Goal: Task Accomplishment & Management: Manage account settings

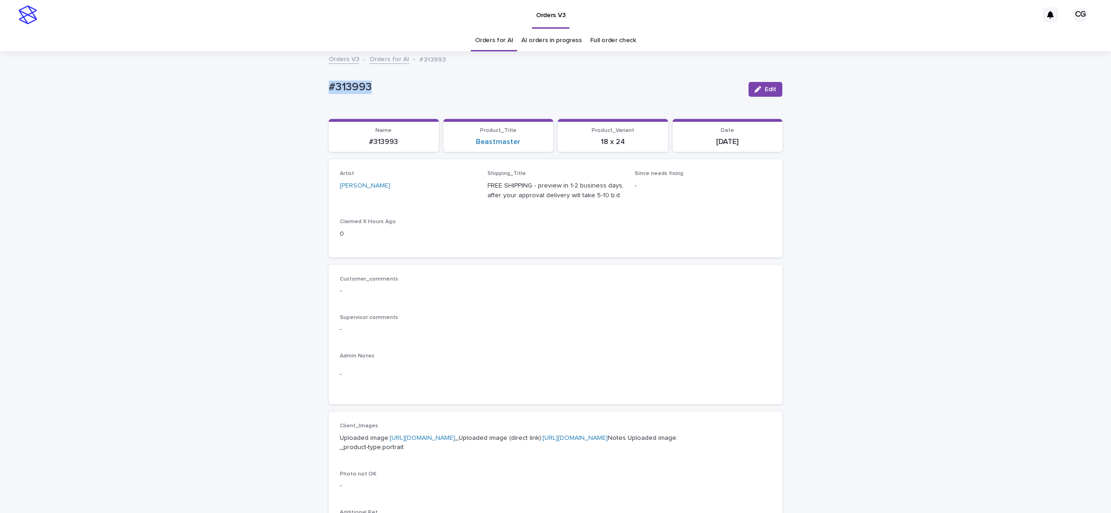
drag, startPoint x: 320, startPoint y: 96, endPoint x: 393, endPoint y: 97, distance: 73.1
click at [391, 97] on div "Loading... Saving… Loading... Saving… #313993 Edit #313993 Edit Sorry, there wa…" at bounding box center [555, 473] width 1111 height 843
copy p "#313993"
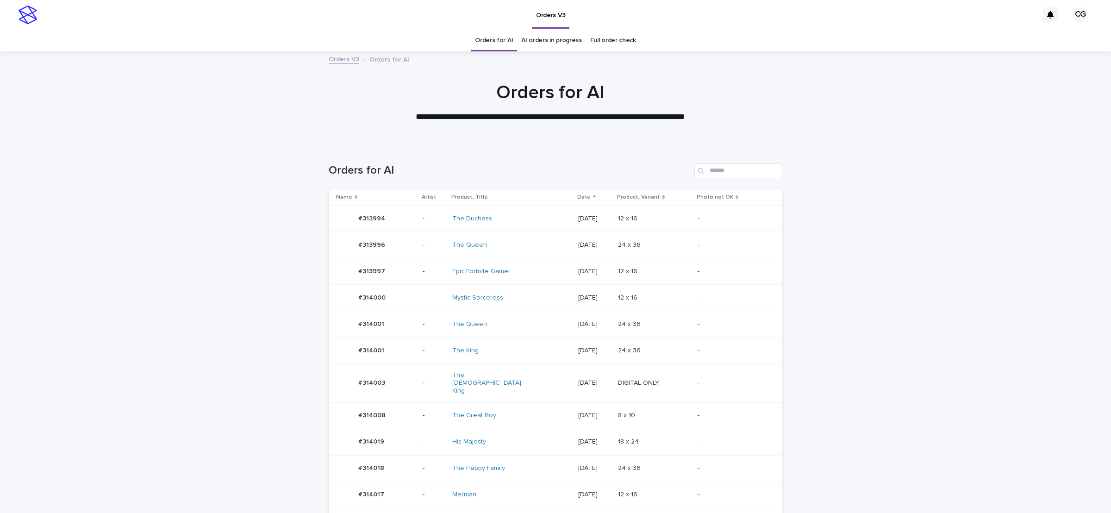
click at [533, 408] on div "The Great Boy" at bounding box center [511, 415] width 118 height 15
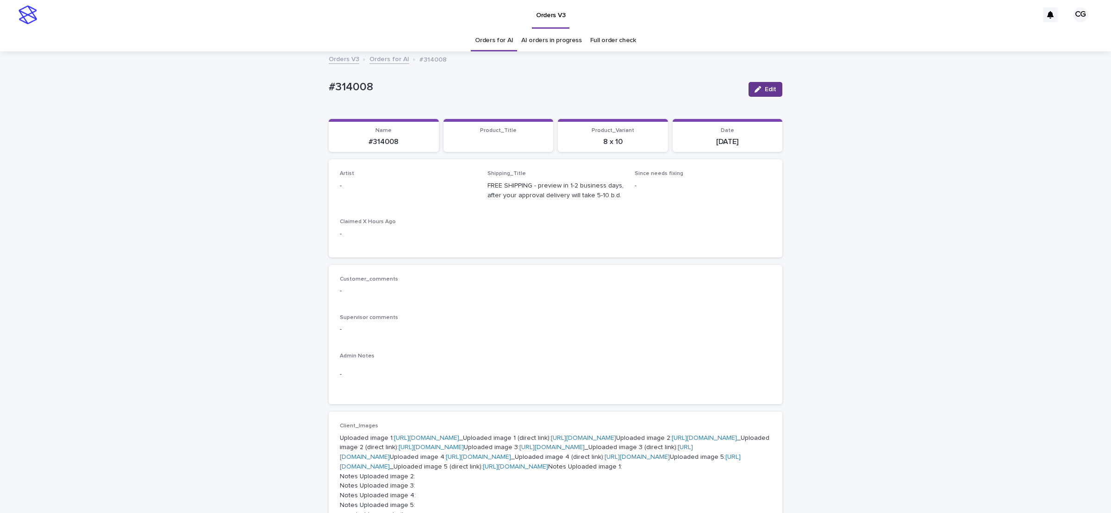
click at [765, 92] on span "Edit" at bounding box center [771, 89] width 12 height 6
click at [402, 192] on div "Select..." at bounding box center [393, 189] width 106 height 15
paste input "**********"
type input "**********"
drag, startPoint x: 757, startPoint y: 85, endPoint x: 686, endPoint y: 78, distance: 71.2
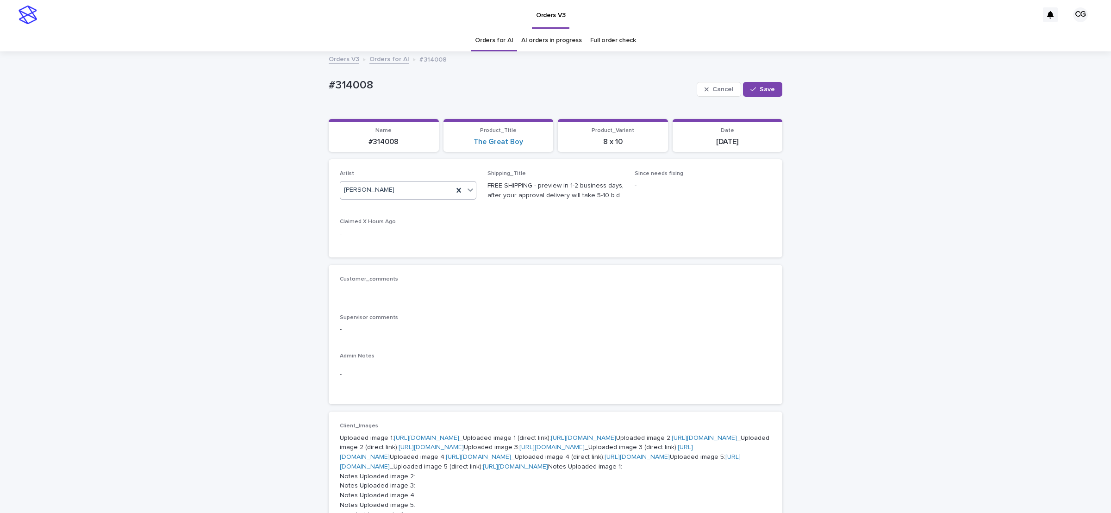
click at [757, 85] on button "Save" at bounding box center [762, 89] width 39 height 15
drag, startPoint x: 324, startPoint y: 96, endPoint x: 368, endPoint y: 96, distance: 44.9
click at [368, 96] on div "#314008" at bounding box center [535, 89] width 412 height 17
copy p "#314008"
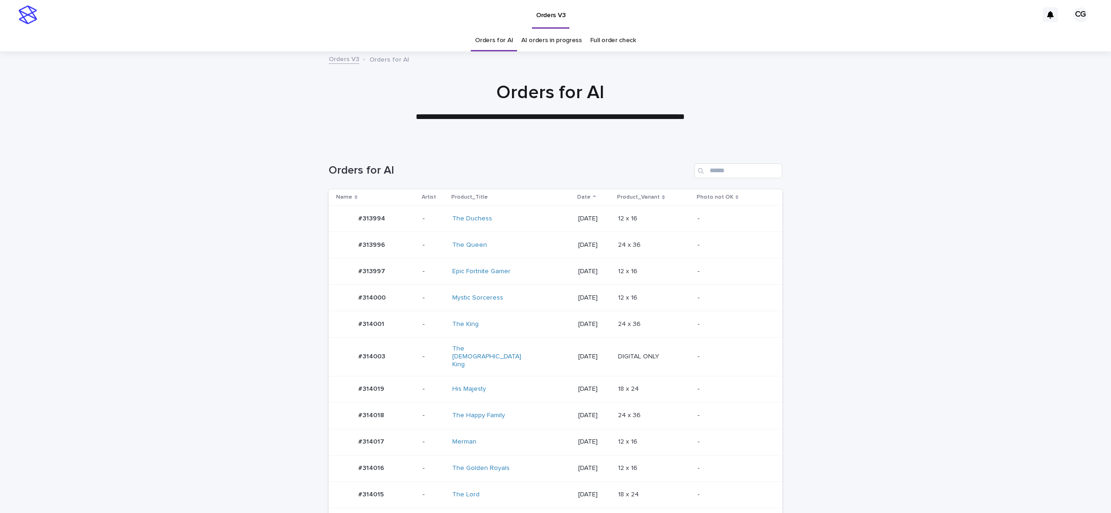
click at [539, 443] on td "Merman" at bounding box center [512, 442] width 126 height 26
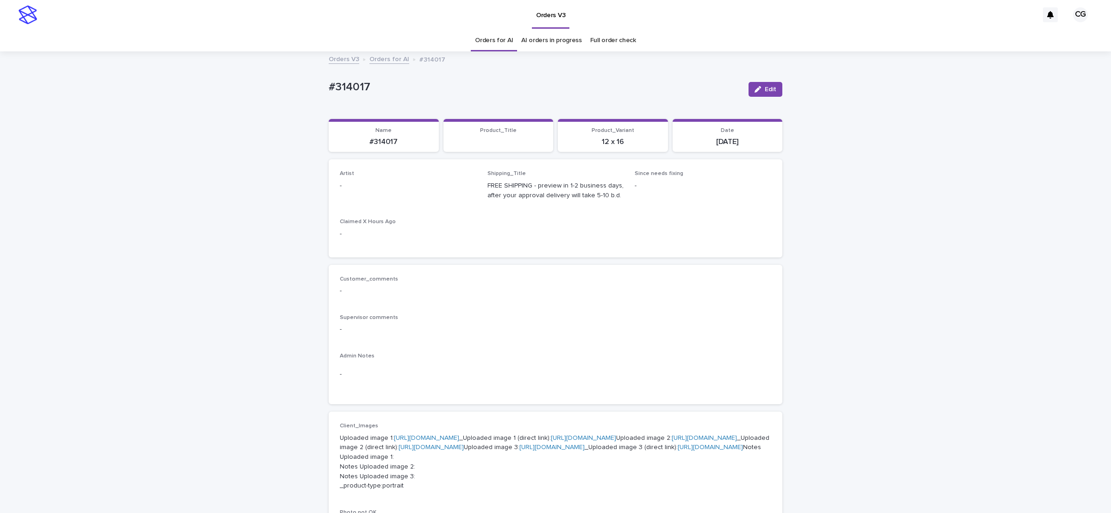
drag, startPoint x: 775, startPoint y: 91, endPoint x: 499, endPoint y: 172, distance: 288.1
click at [771, 93] on button "Edit" at bounding box center [765, 89] width 34 height 15
click at [400, 192] on div "Select..." at bounding box center [393, 189] width 106 height 15
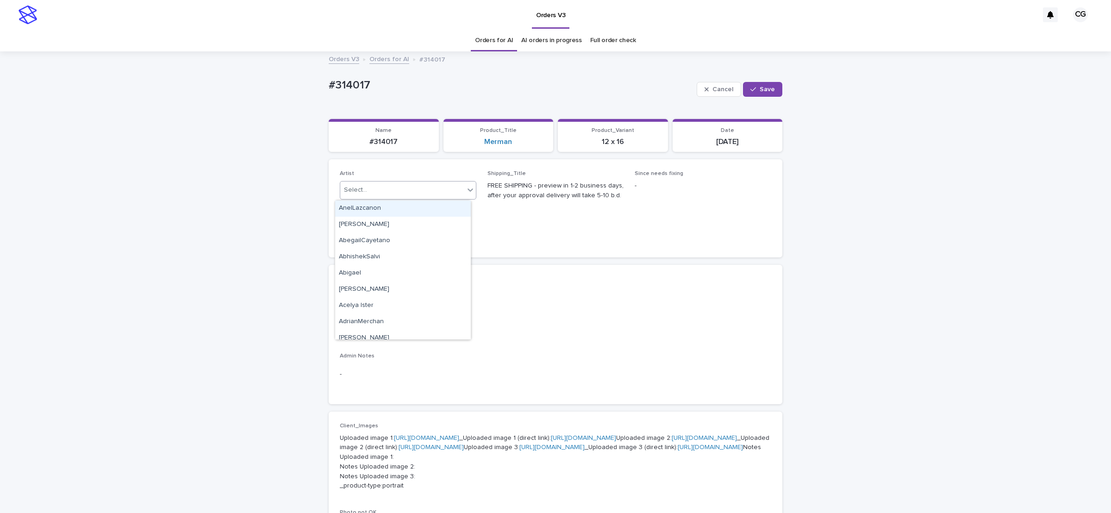
paste input "**********"
type input "**********"
click at [417, 207] on div "[PERSON_NAME]" at bounding box center [403, 208] width 136 height 16
drag, startPoint x: 755, startPoint y: 87, endPoint x: 542, endPoint y: 67, distance: 214.9
click at [748, 90] on button "Save" at bounding box center [762, 89] width 39 height 15
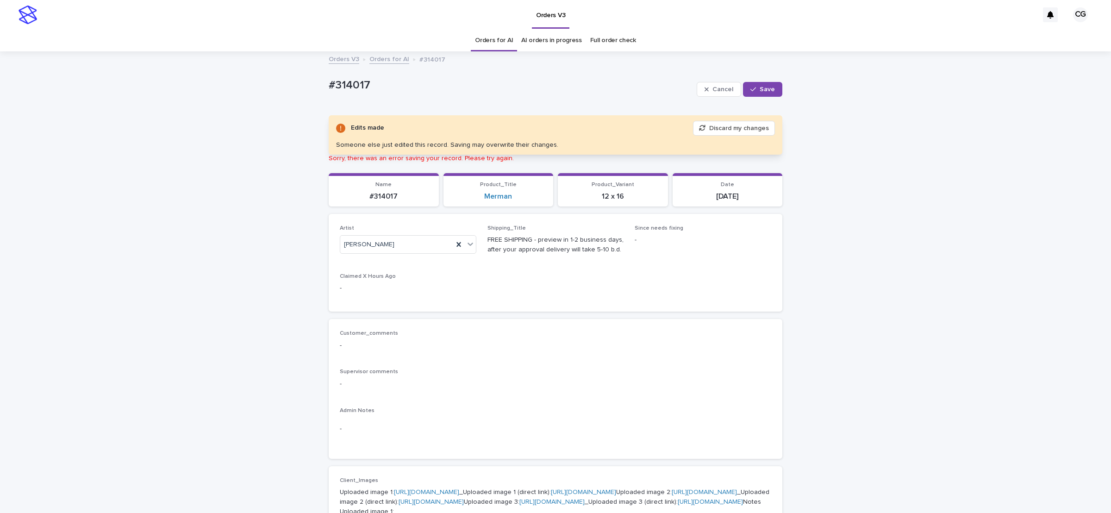
drag, startPoint x: 766, startPoint y: 91, endPoint x: 795, endPoint y: 9, distance: 87.0
click at [770, 87] on button "Save" at bounding box center [762, 89] width 39 height 15
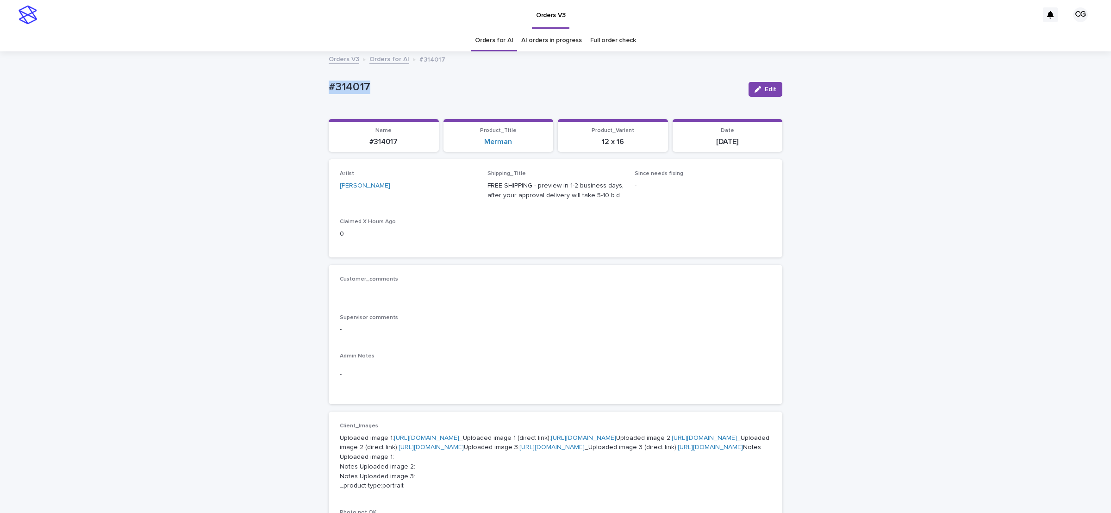
drag, startPoint x: 304, startPoint y: 91, endPoint x: 379, endPoint y: 96, distance: 75.2
click at [379, 96] on div "Loading... Saving… Loading... Saving… #314017 Edit #314017 Edit Sorry, there wa…" at bounding box center [555, 493] width 1111 height 882
copy p "#314017"
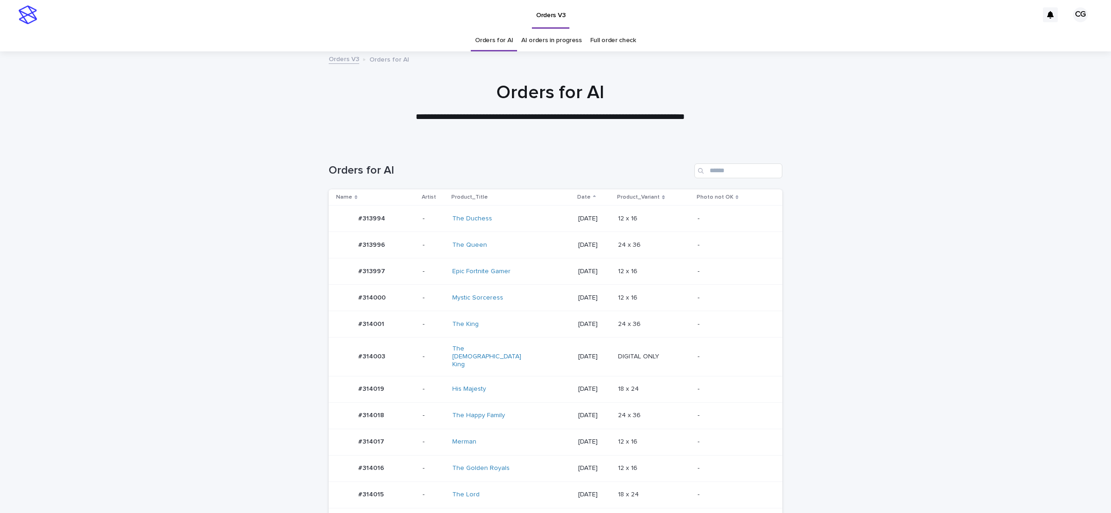
scroll to position [224, 0]
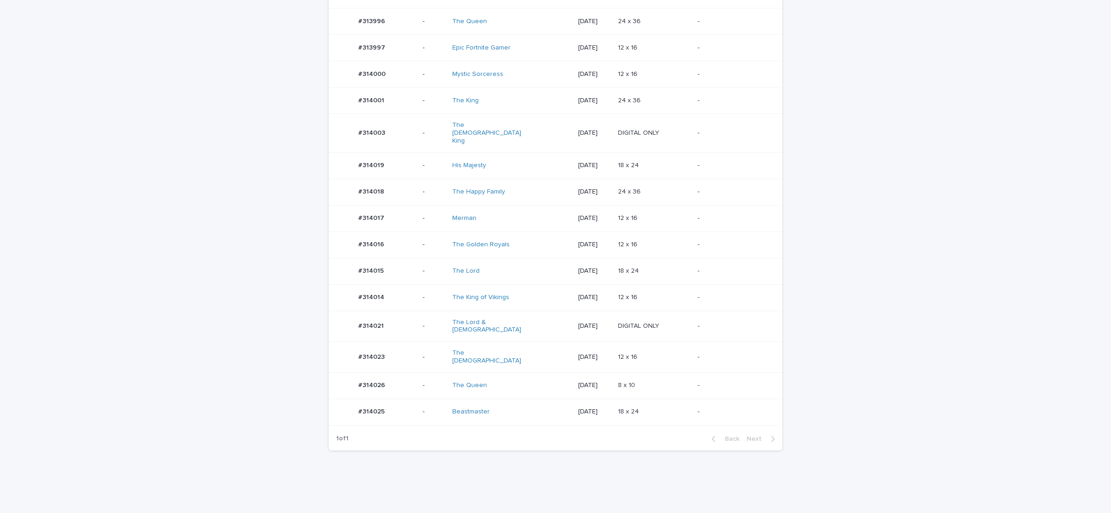
click at [578, 241] on p "[DATE]" at bounding box center [594, 245] width 32 height 8
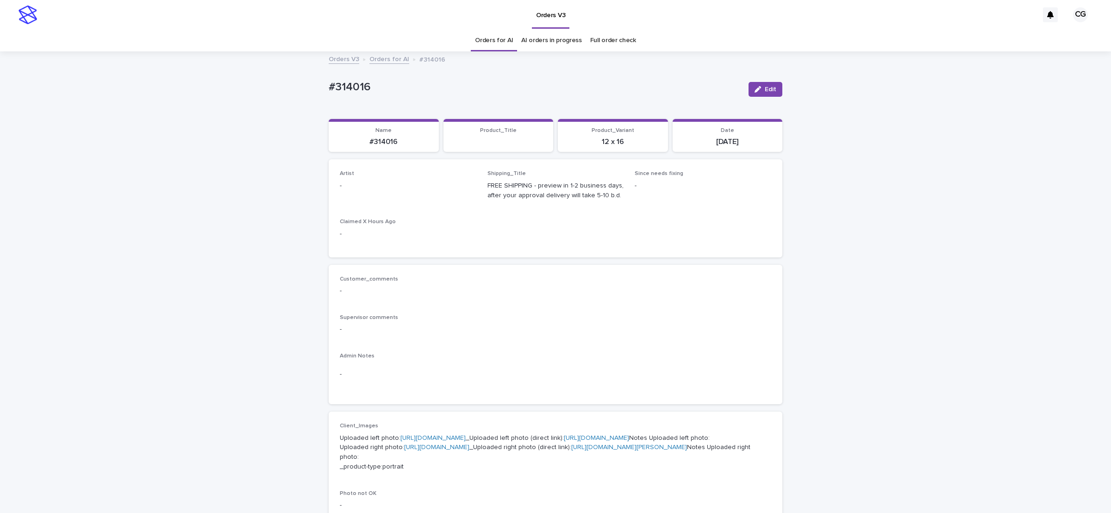
drag, startPoint x: 767, startPoint y: 93, endPoint x: 503, endPoint y: 190, distance: 281.2
click at [764, 93] on button "Edit" at bounding box center [765, 89] width 34 height 15
click at [421, 186] on div "Select..." at bounding box center [393, 189] width 106 height 15
paste input "**********"
type input "**********"
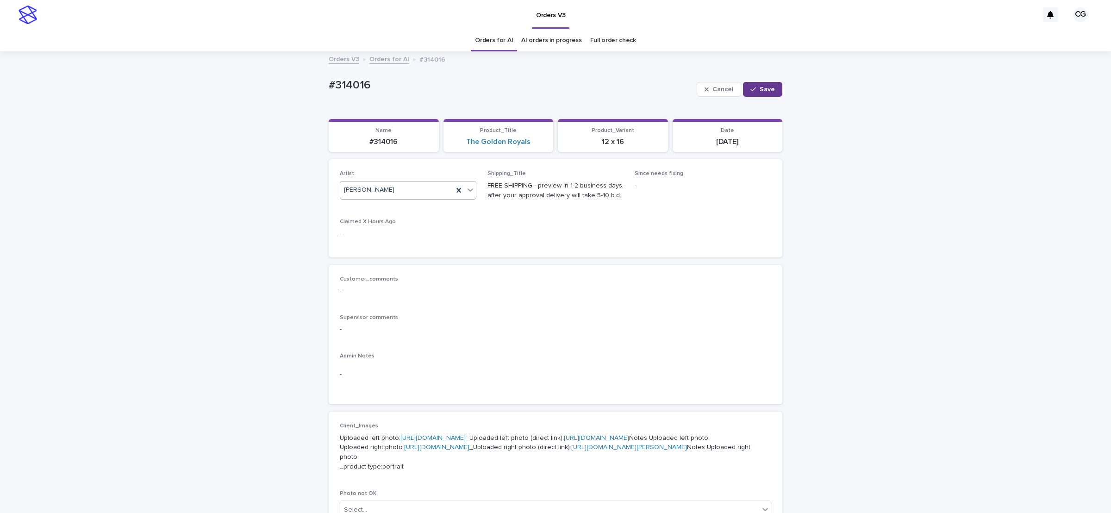
click at [757, 94] on button "Save" at bounding box center [762, 89] width 39 height 15
drag, startPoint x: 306, startPoint y: 92, endPoint x: 393, endPoint y: 93, distance: 87.5
click at [393, 93] on div "Loading... Saving… Loading... Saving… #314016 Edit #314016 Edit Sorry, there wa…" at bounding box center [555, 483] width 1111 height 862
copy p "#314016"
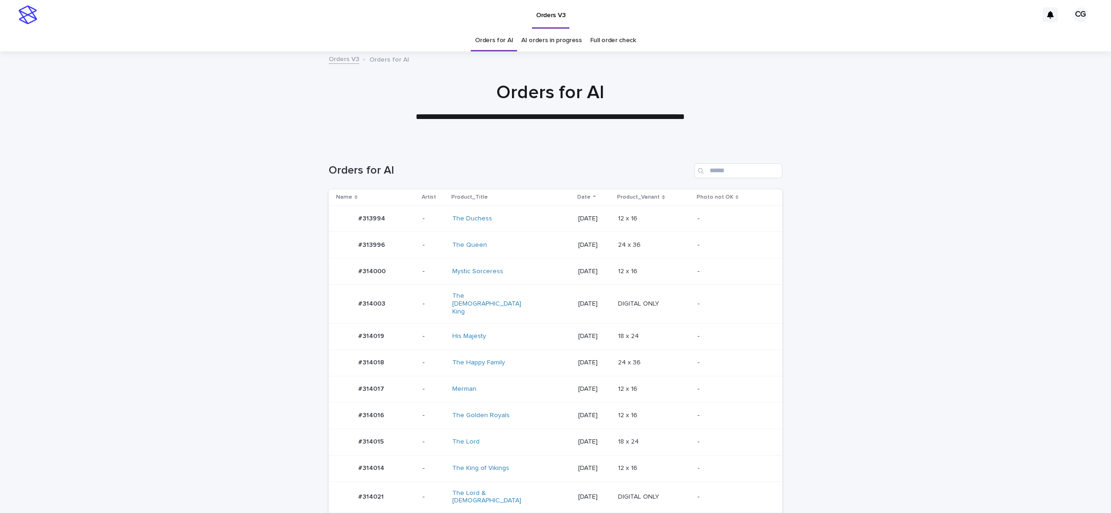
click at [578, 218] on p "[DATE]" at bounding box center [594, 219] width 32 height 8
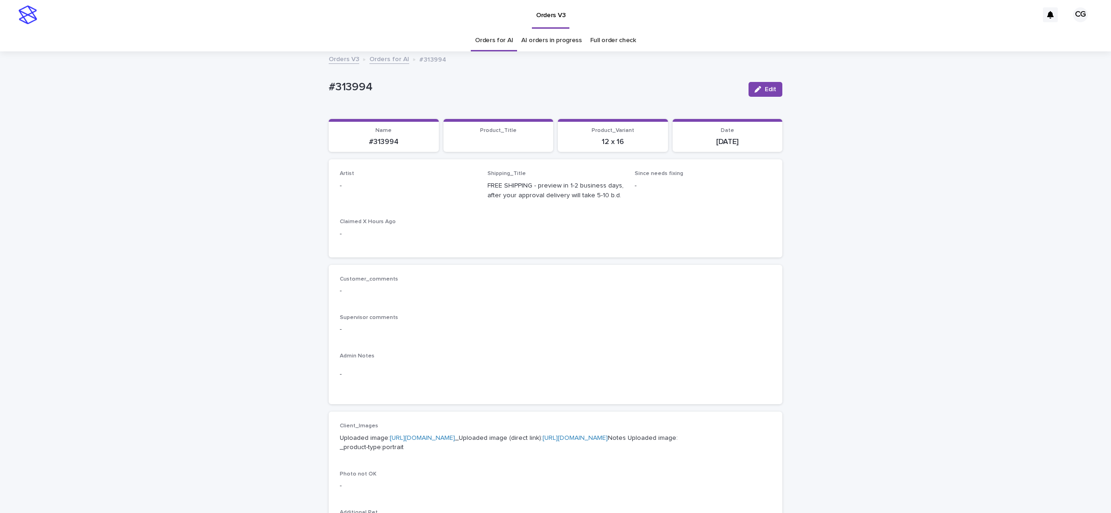
drag, startPoint x: 759, startPoint y: 90, endPoint x: 407, endPoint y: 176, distance: 362.2
click at [754, 92] on div "button" at bounding box center [759, 89] width 10 height 6
drag, startPoint x: 374, startPoint y: 188, endPoint x: 388, endPoint y: 191, distance: 14.2
click at [375, 187] on div "Select..." at bounding box center [393, 189] width 106 height 15
paste input "**********"
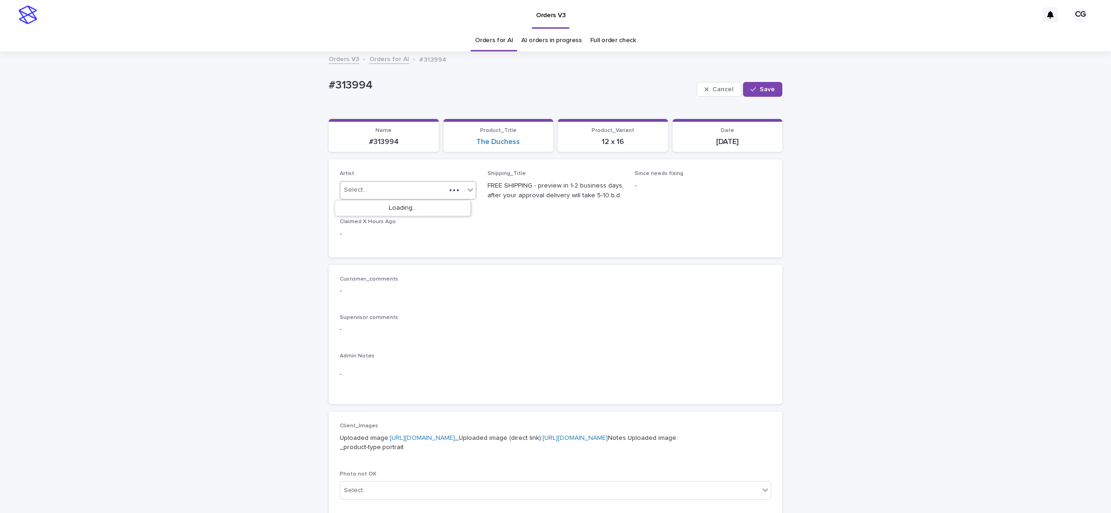
type input "**********"
click at [404, 209] on div "[PERSON_NAME]" at bounding box center [403, 208] width 136 height 16
click at [760, 88] on span "Save" at bounding box center [767, 89] width 15 height 6
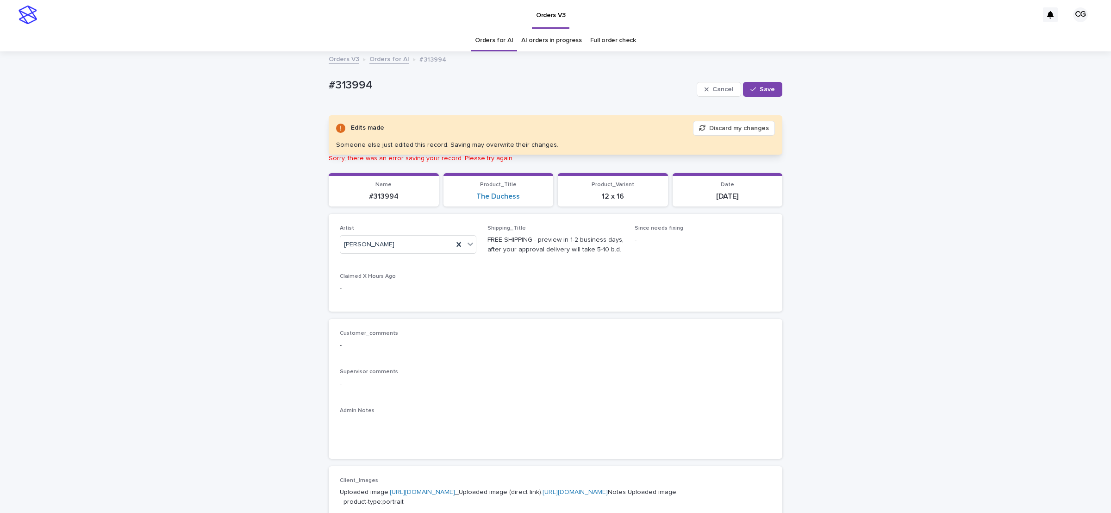
drag, startPoint x: 771, startPoint y: 92, endPoint x: 718, endPoint y: 71, distance: 56.7
click at [771, 92] on button "Save" at bounding box center [762, 89] width 39 height 15
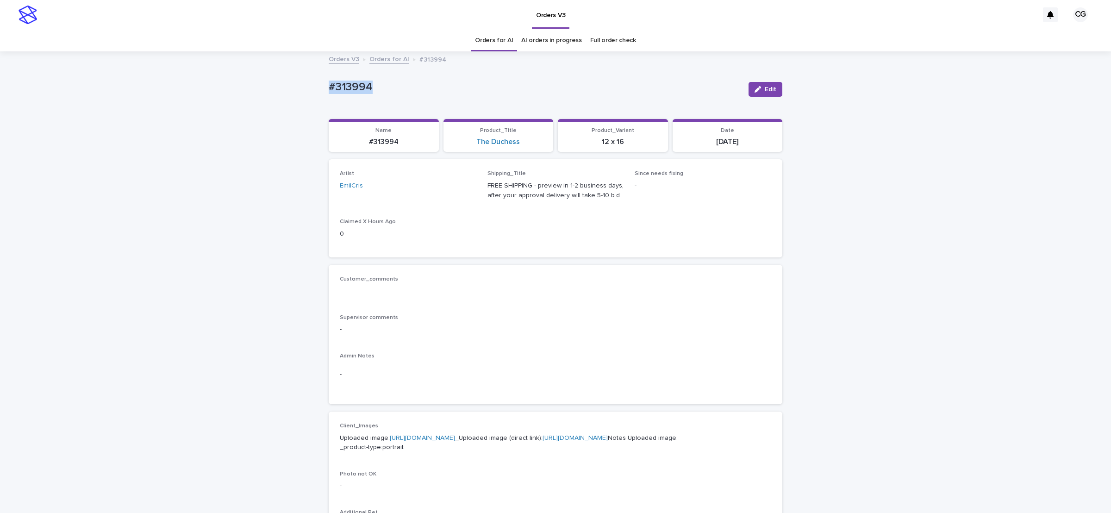
drag, startPoint x: 317, startPoint y: 89, endPoint x: 368, endPoint y: 89, distance: 51.8
click at [368, 89] on div "Loading... Saving… Loading... Saving… #313994 Edit #313994 Edit Sorry, there wa…" at bounding box center [555, 473] width 1111 height 843
copy p "#313994"
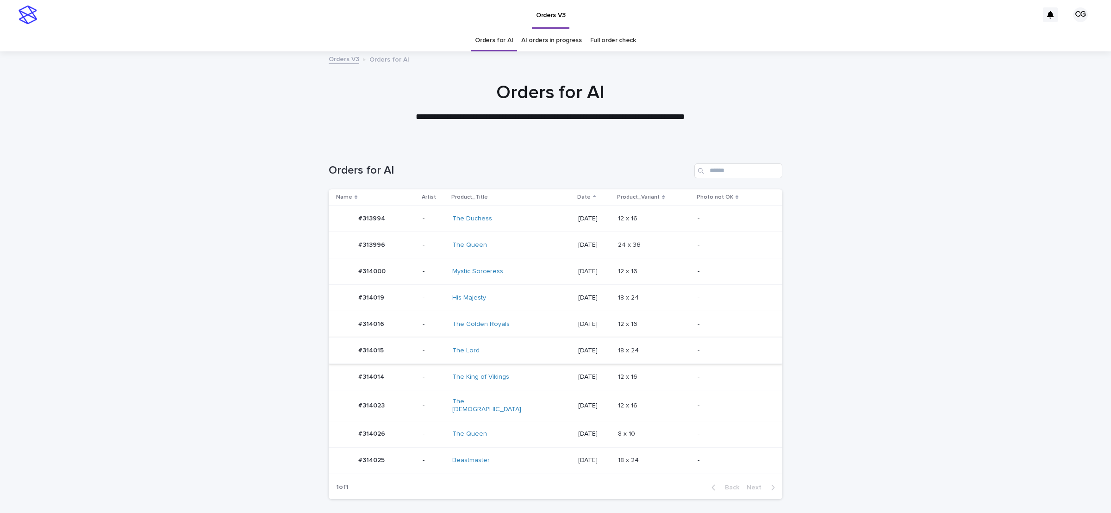
scroll to position [64, 0]
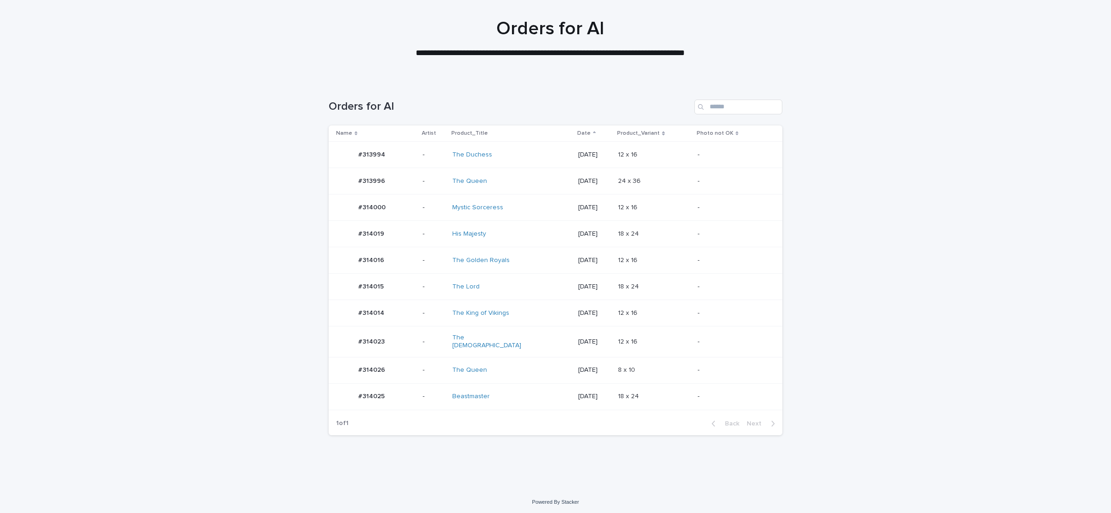
click at [521, 389] on div "Beastmaster" at bounding box center [511, 396] width 118 height 15
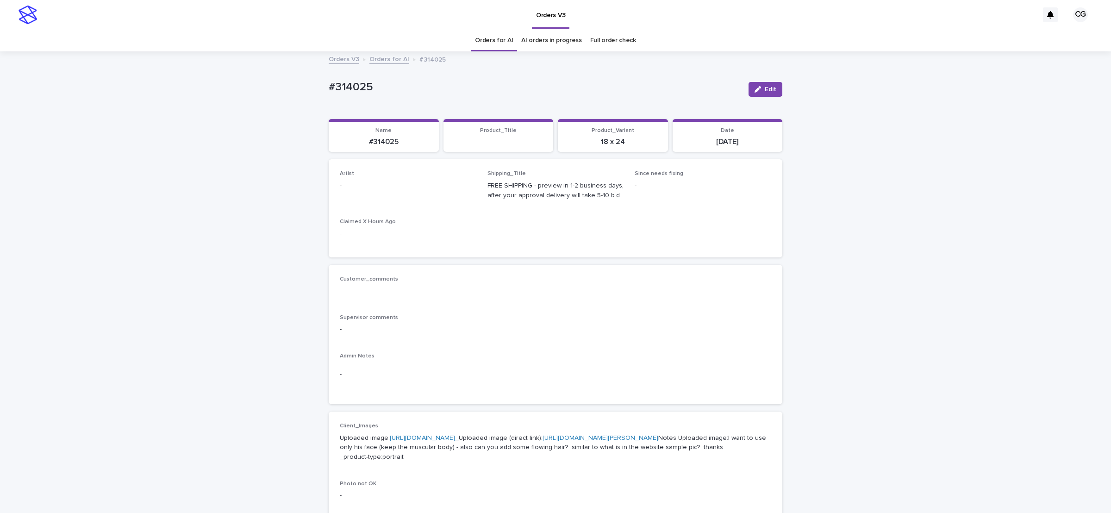
drag, startPoint x: 754, startPoint y: 82, endPoint x: 502, endPoint y: 182, distance: 271.8
click at [751, 89] on button "Edit" at bounding box center [765, 89] width 34 height 15
click at [400, 181] on div "Select..." at bounding box center [408, 190] width 137 height 19
paste input "**********"
type input "**********"
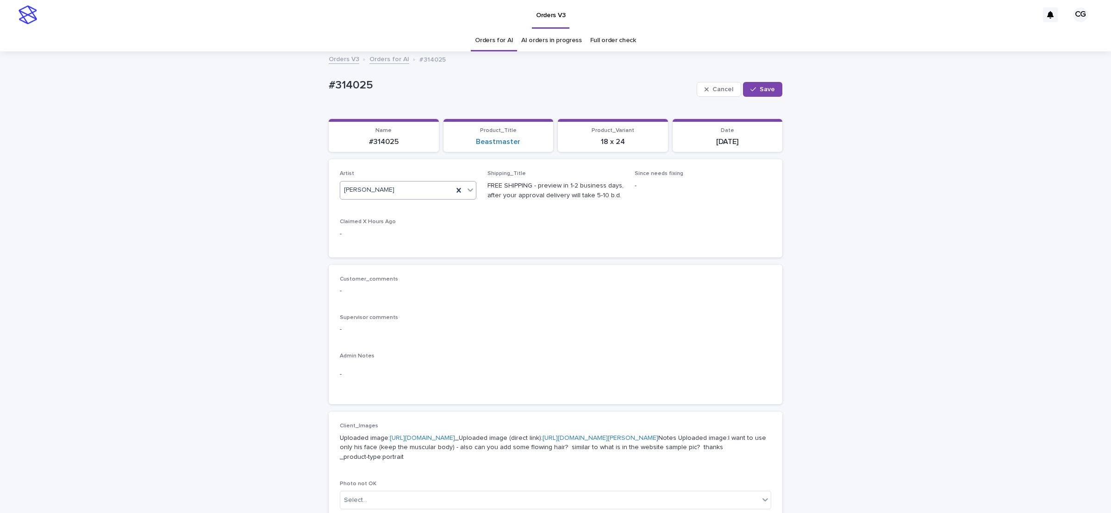
drag, startPoint x: 765, startPoint y: 88, endPoint x: 626, endPoint y: 97, distance: 139.2
click at [764, 87] on span "Save" at bounding box center [767, 89] width 15 height 6
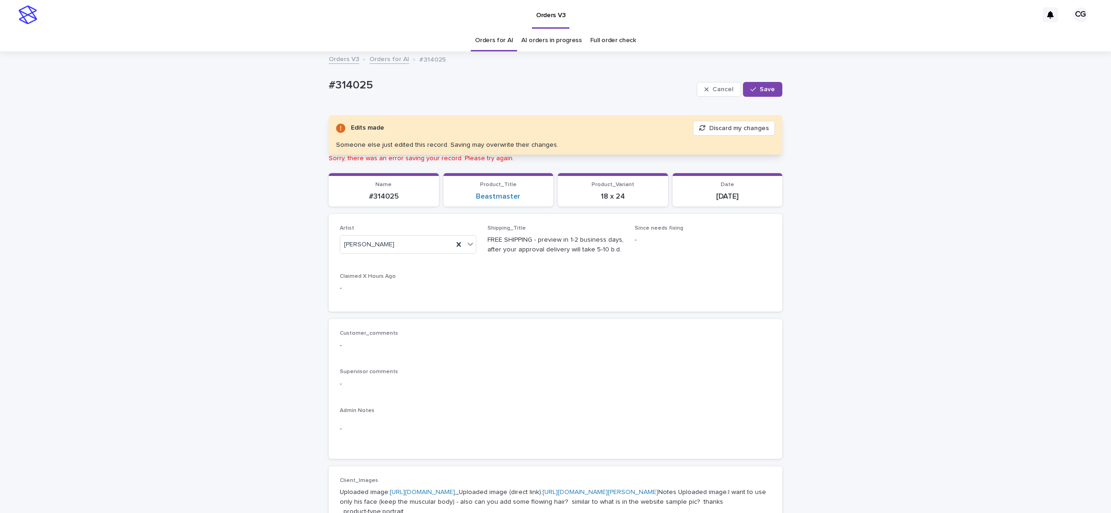
drag, startPoint x: 759, startPoint y: 83, endPoint x: 684, endPoint y: 54, distance: 80.5
click at [755, 82] on button "Save" at bounding box center [762, 89] width 39 height 15
click at [763, 86] on span "Save" at bounding box center [767, 89] width 15 height 6
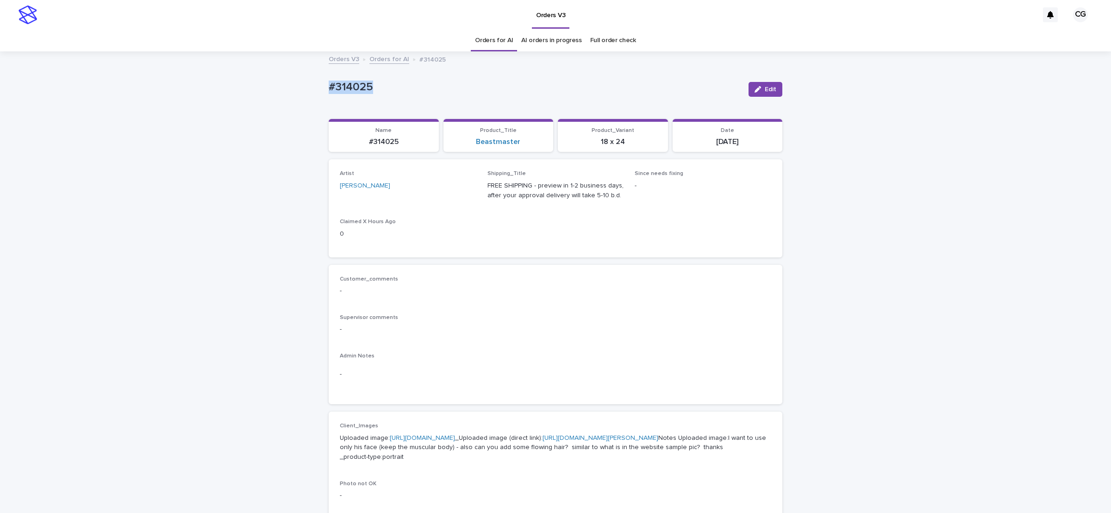
drag, startPoint x: 296, startPoint y: 89, endPoint x: 380, endPoint y: 100, distance: 84.5
click at [380, 100] on div "Loading... Saving… Loading... Saving… #314025 Edit #314025 Edit Sorry, there wa…" at bounding box center [555, 478] width 1111 height 853
copy p "#314025"
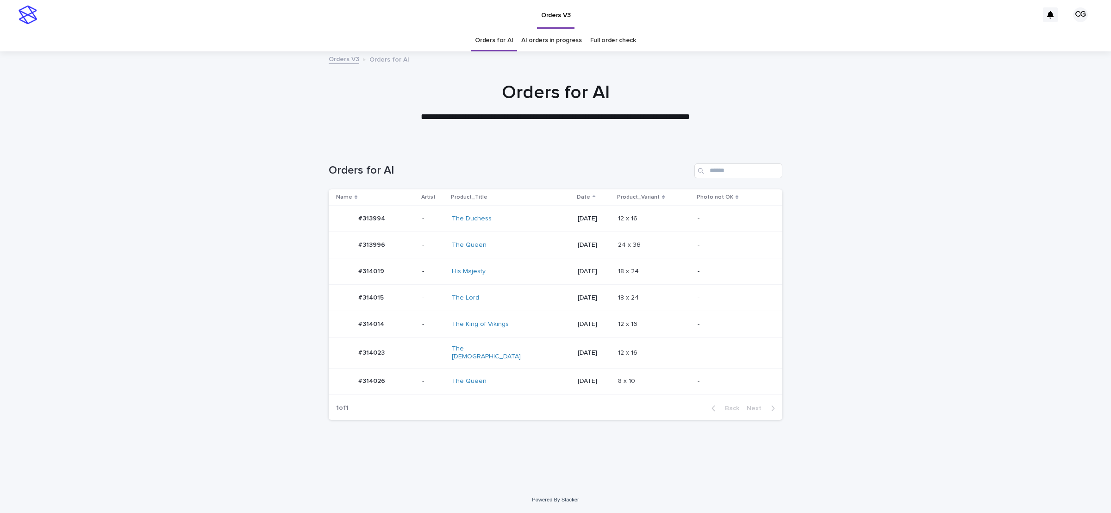
click at [543, 259] on td "His Majesty" at bounding box center [511, 271] width 126 height 26
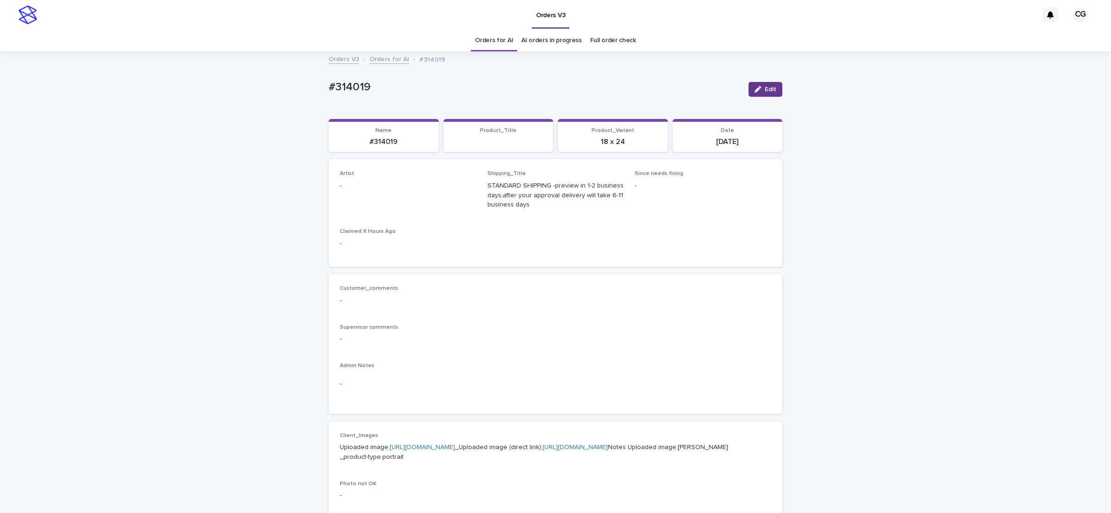
click at [772, 82] on button "Edit" at bounding box center [765, 89] width 34 height 15
drag, startPoint x: 381, startPoint y: 187, endPoint x: 418, endPoint y: 199, distance: 39.4
click at [382, 185] on div "Select..." at bounding box center [393, 189] width 106 height 15
paste input "**********"
type input "**********"
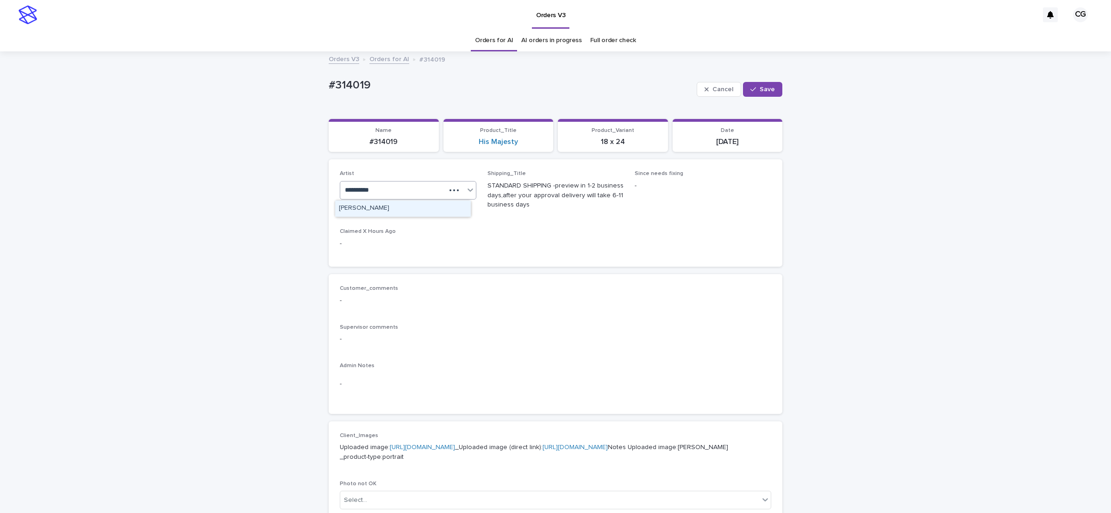
click at [407, 207] on div "[PERSON_NAME]" at bounding box center [403, 208] width 136 height 16
drag, startPoint x: 764, startPoint y: 74, endPoint x: 761, endPoint y: 84, distance: 10.1
click at [763, 75] on div "Cancel Save" at bounding box center [740, 89] width 86 height 37
click at [761, 84] on button "Save" at bounding box center [762, 89] width 39 height 15
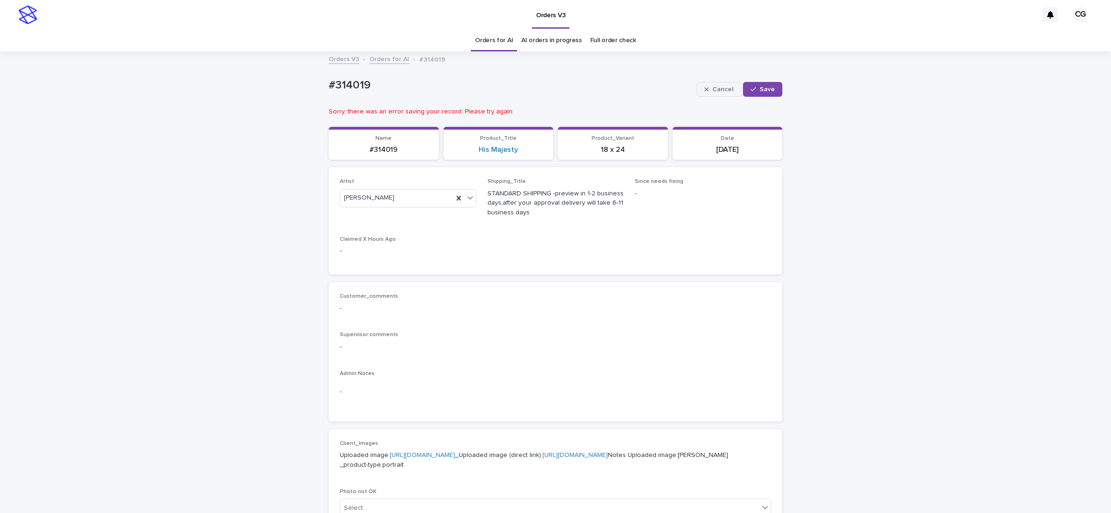
drag, startPoint x: 750, startPoint y: 92, endPoint x: 728, endPoint y: 91, distance: 22.2
click at [737, 92] on div "Cancel Save" at bounding box center [740, 89] width 86 height 37
drag, startPoint x: 753, startPoint y: 86, endPoint x: 488, endPoint y: 40, distance: 268.7
click at [750, 86] on div "button" at bounding box center [754, 89] width 9 height 6
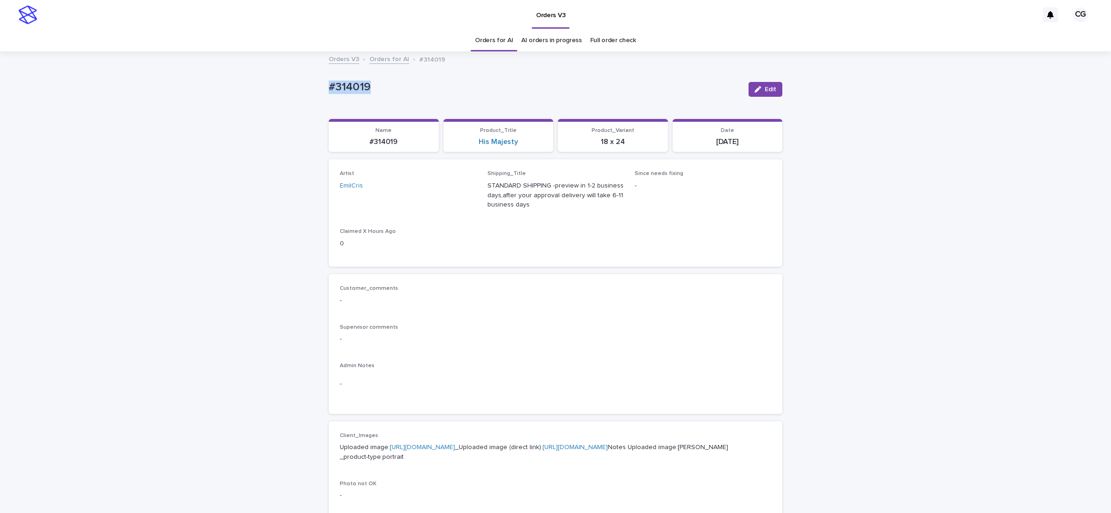
drag, startPoint x: 314, startPoint y: 94, endPoint x: 371, endPoint y: 94, distance: 56.5
click at [371, 94] on div "Loading... Saving… Loading... Saving… #314019 Edit #314019 Edit Sorry, there wa…" at bounding box center [555, 478] width 1111 height 853
copy p "#314019"
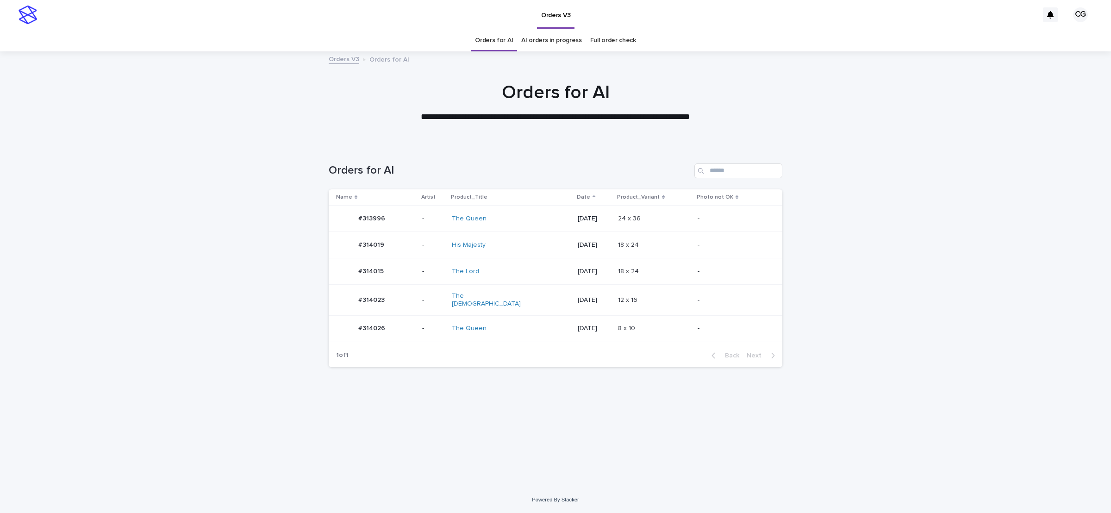
click at [574, 315] on td "[DATE]" at bounding box center [594, 328] width 40 height 26
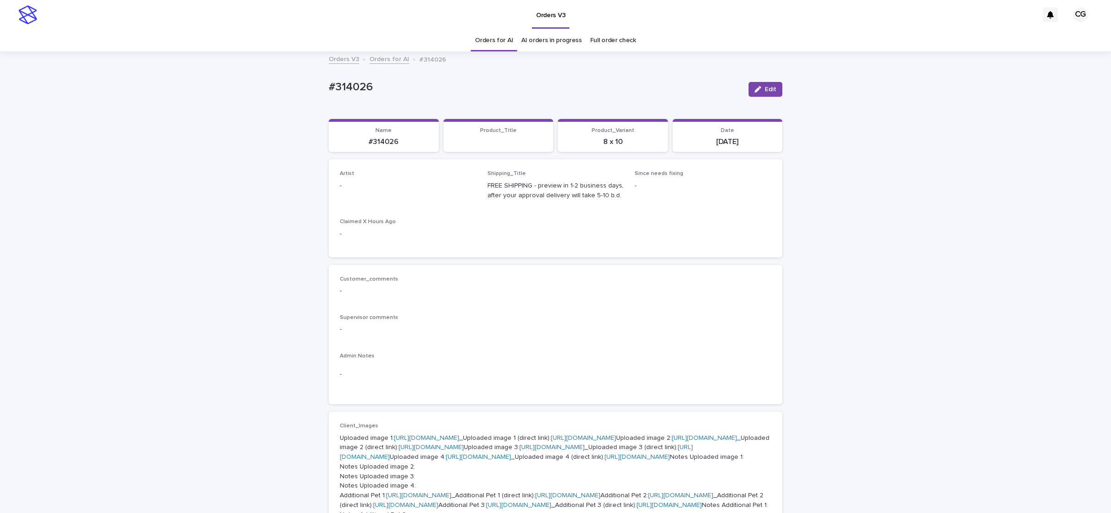
drag, startPoint x: 758, startPoint y: 90, endPoint x: 500, endPoint y: 185, distance: 274.7
click at [756, 91] on div "button" at bounding box center [759, 89] width 10 height 6
click at [418, 192] on div "Select..." at bounding box center [393, 189] width 106 height 15
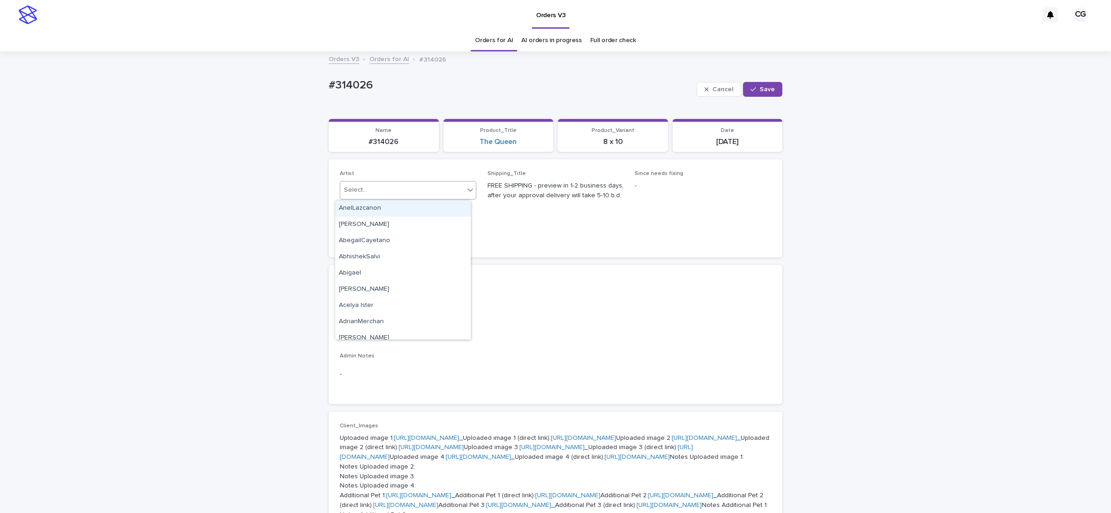
paste input "**********"
type input "**********"
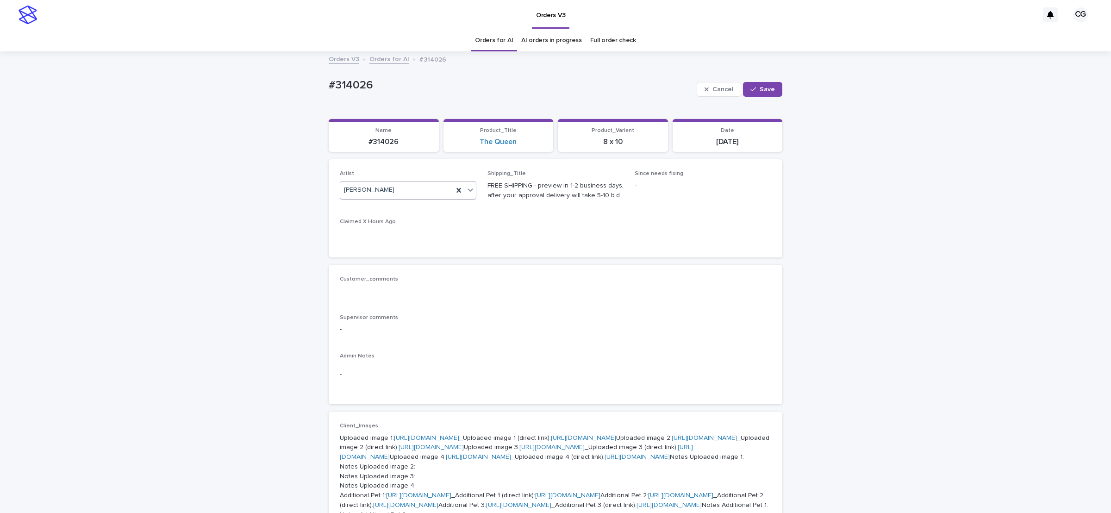
drag, startPoint x: 760, startPoint y: 89, endPoint x: 655, endPoint y: 71, distance: 106.1
click at [760, 88] on span "Save" at bounding box center [767, 89] width 15 height 6
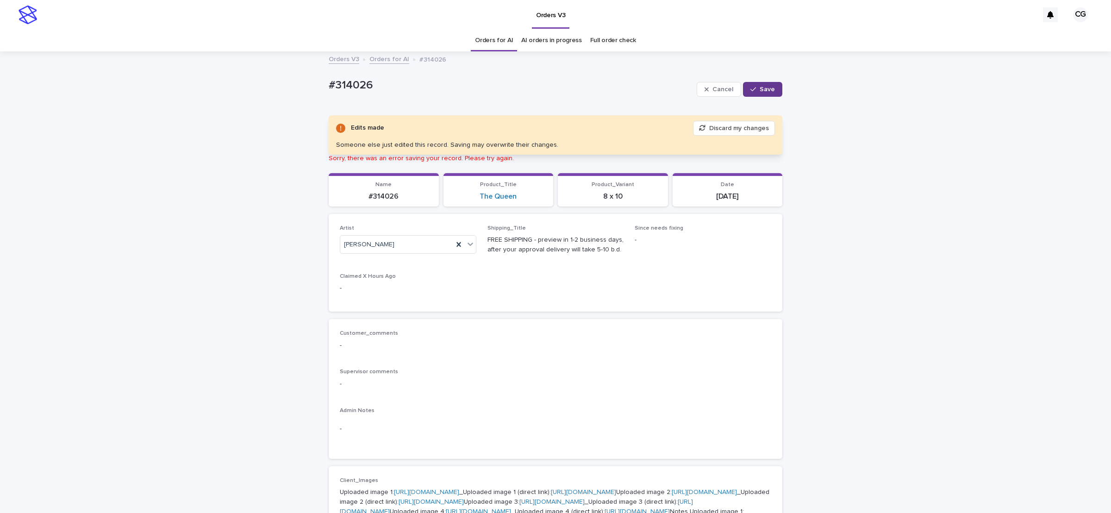
click at [760, 90] on span "Save" at bounding box center [767, 89] width 15 height 6
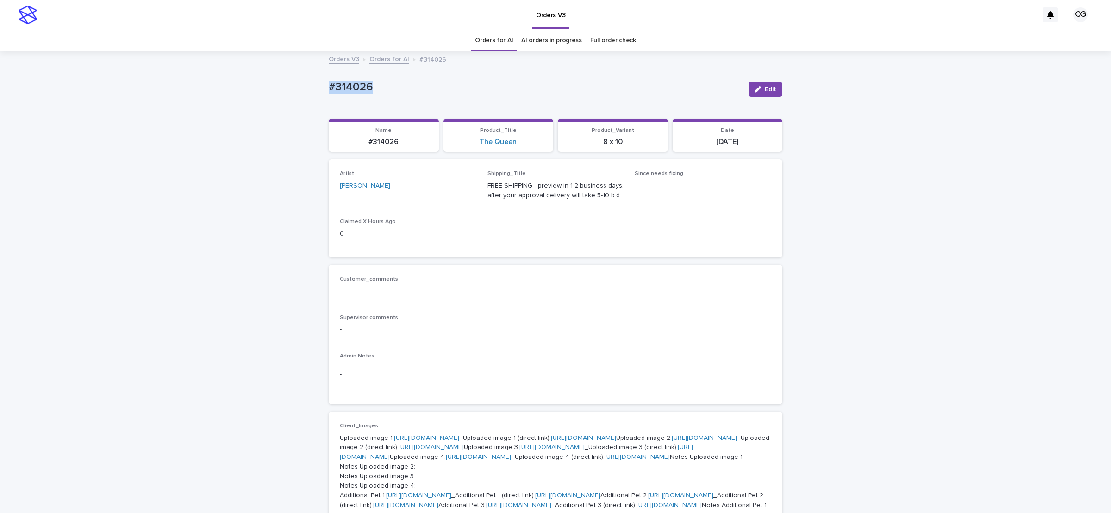
drag, startPoint x: 292, startPoint y: 84, endPoint x: 386, endPoint y: 92, distance: 95.3
copy p "#314026"
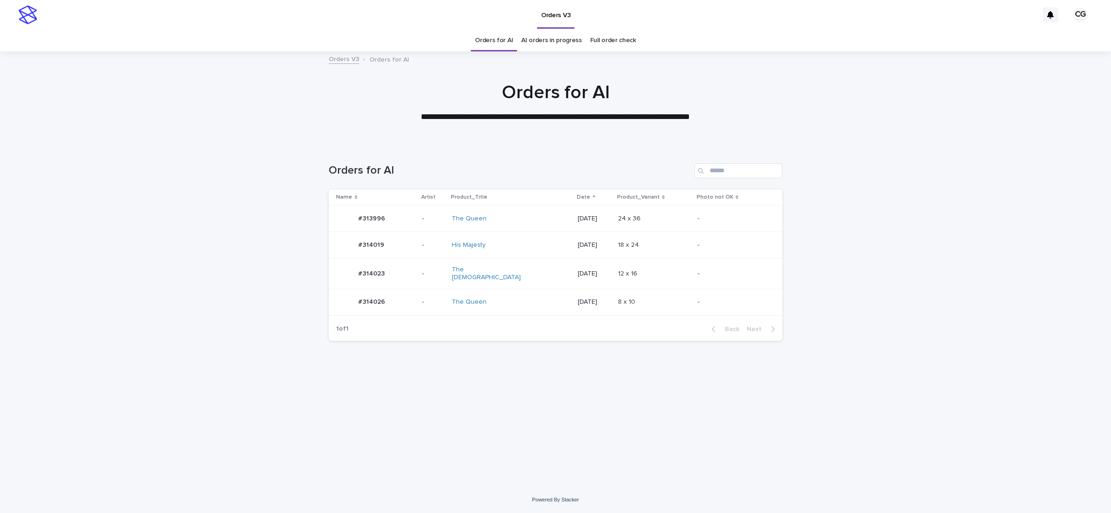
drag, startPoint x: 530, startPoint y: 214, endPoint x: 514, endPoint y: 253, distance: 42.3
click at [514, 253] on div "His Majesty" at bounding box center [511, 244] width 118 height 15
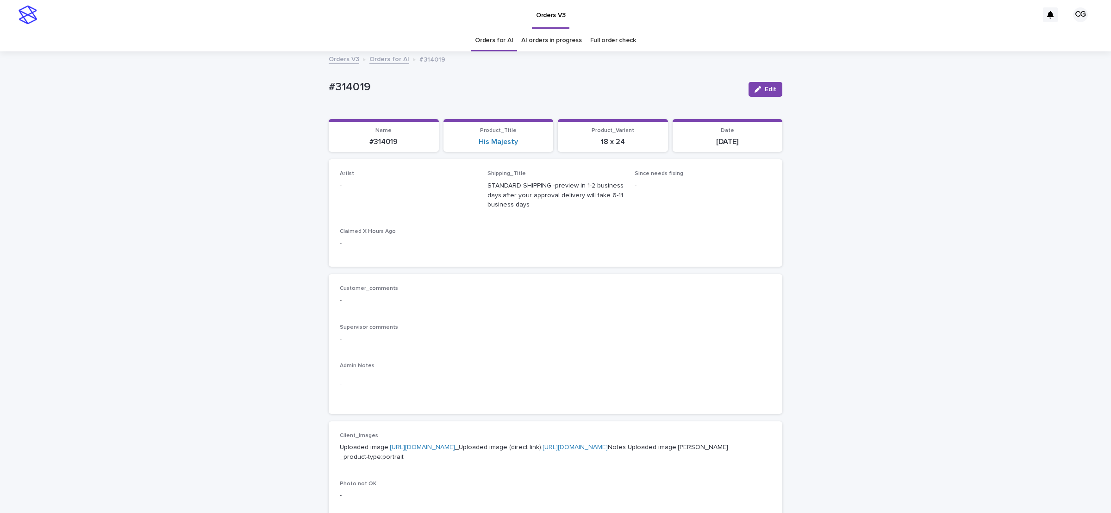
drag, startPoint x: 765, startPoint y: 90, endPoint x: 420, endPoint y: 176, distance: 355.9
click at [765, 92] on span "Edit" at bounding box center [771, 89] width 12 height 6
click at [397, 194] on div "Select..." at bounding box center [393, 189] width 106 height 15
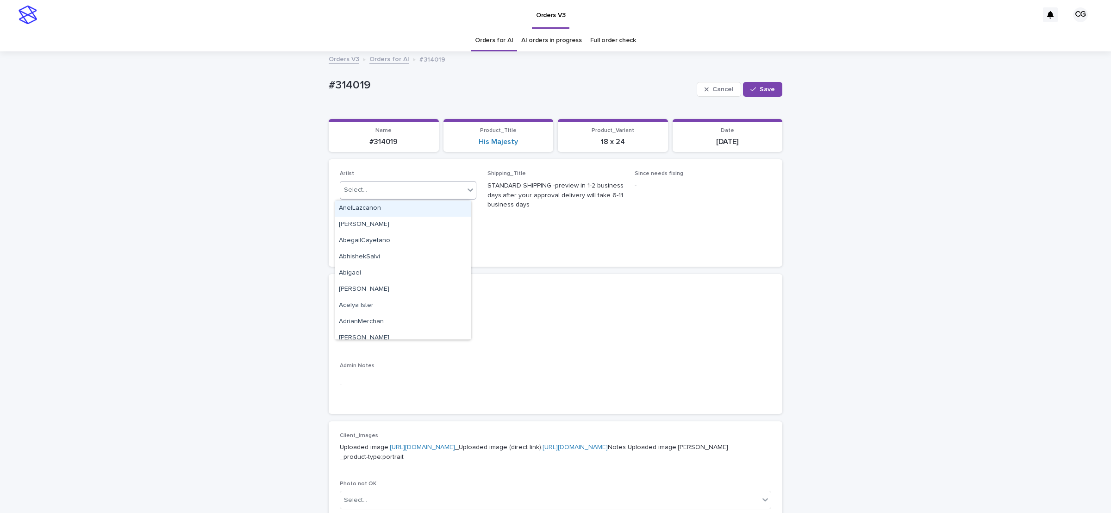
paste input "**********"
type input "**********"
click at [409, 207] on div "[PERSON_NAME]" at bounding box center [403, 208] width 136 height 16
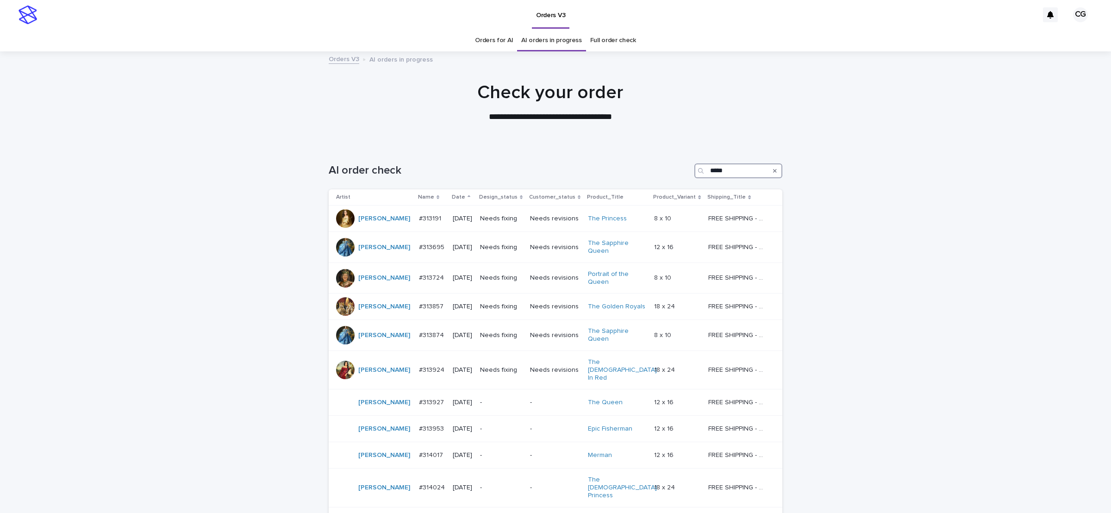
click at [738, 168] on input "*****" at bounding box center [738, 170] width 88 height 15
click at [737, 168] on input "*****" at bounding box center [738, 170] width 88 height 15
paste input "**"
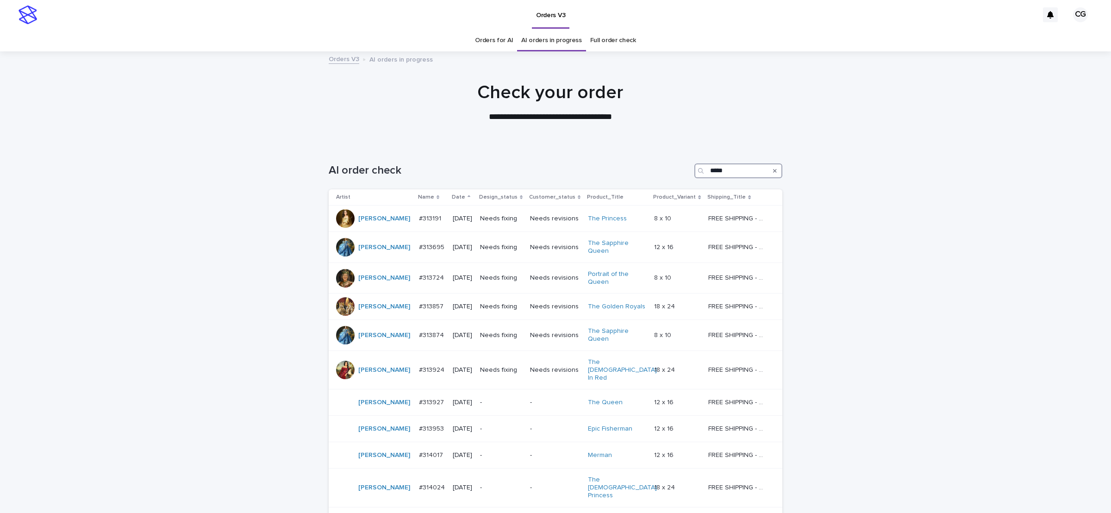
type input "*******"
